Goal: Transaction & Acquisition: Download file/media

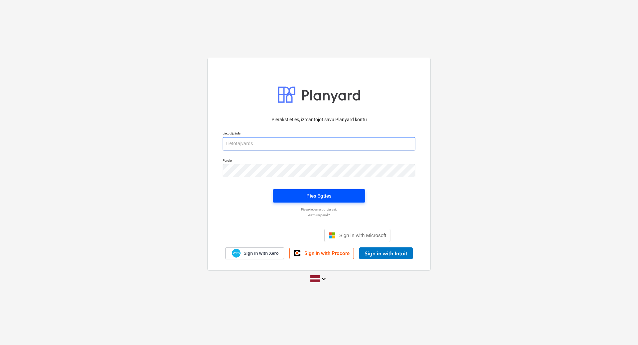
type input "[EMAIL_ADDRESS][DOMAIN_NAME]"
click at [286, 192] on span "Pieslēgties" at bounding box center [319, 196] width 76 height 9
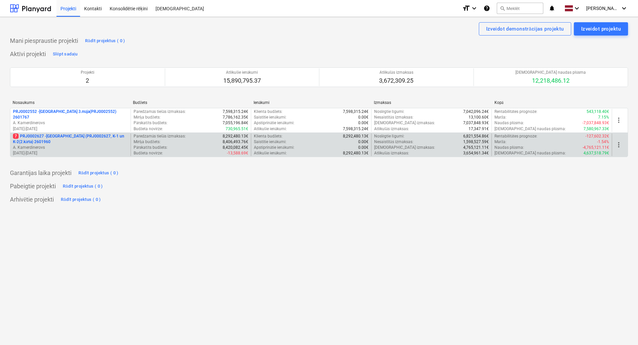
click at [105, 135] on p "7 PRJ0002627 - [GEOGRAPHIC_DATA] (PRJ0002627, K-1 un K-2(2.kārta) 2601960" at bounding box center [70, 139] width 115 height 11
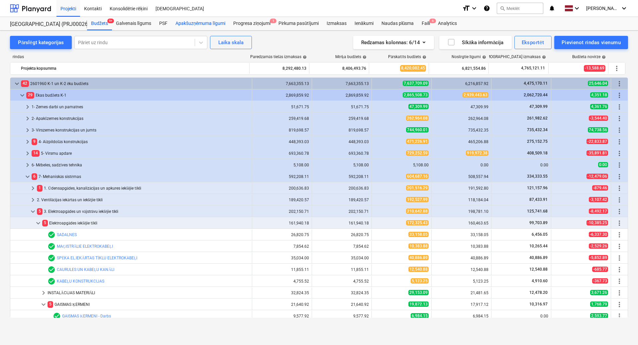
click at [202, 24] on div "Apakšuzņēmuma līgumi" at bounding box center [200, 23] width 58 height 13
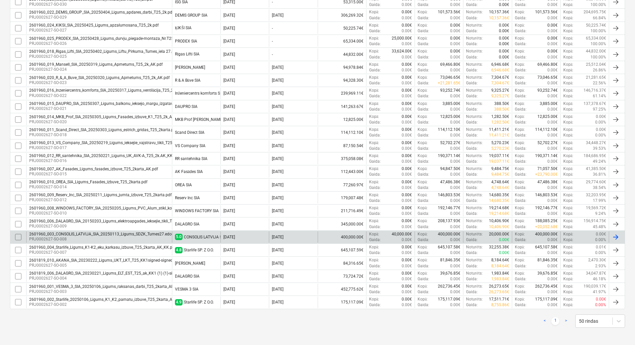
scroll to position [240, 0]
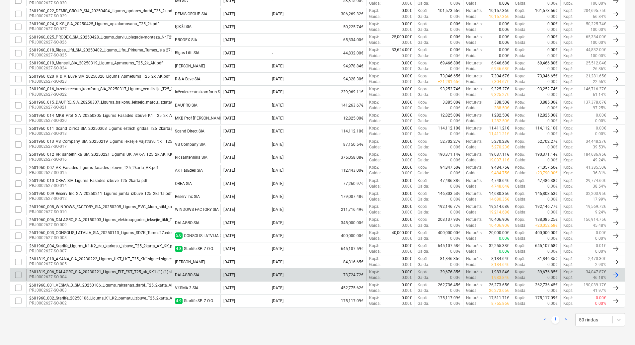
click at [117, 273] on div "2601819_006_DALAGRO_SIA_20230221_Ligums_ELT_EST_T25_ak_KK1 (1) (1)-signed-signe…" at bounding box center [115, 272] width 172 height 5
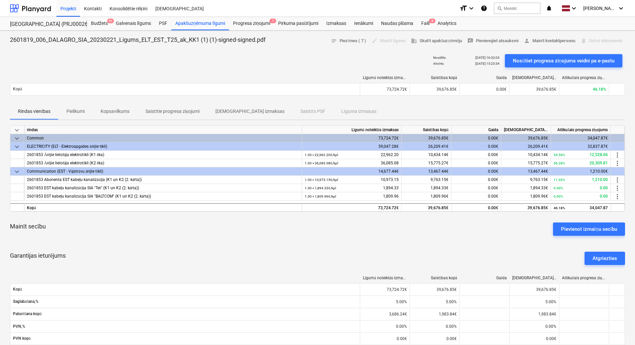
click at [84, 114] on p "Pielikumi" at bounding box center [75, 111] width 18 height 7
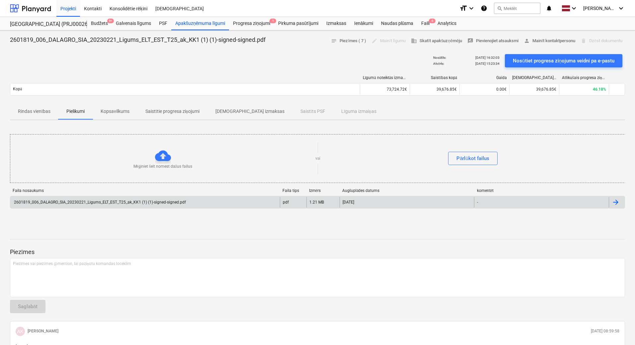
click at [101, 201] on div "2601819_006_DALAGRO_SIA_20230221_Ligums_ELT_EST_T25_ak_KK1 (1) (1)-signed-signe…" at bounding box center [99, 202] width 173 height 5
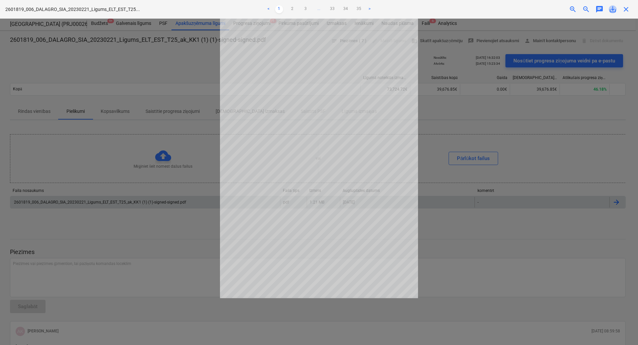
click at [614, 9] on span "save_alt" at bounding box center [612, 9] width 8 height 8
click at [151, 232] on div at bounding box center [319, 182] width 638 height 326
click at [195, 79] on div at bounding box center [319, 182] width 638 height 326
